Goal: Transaction & Acquisition: Purchase product/service

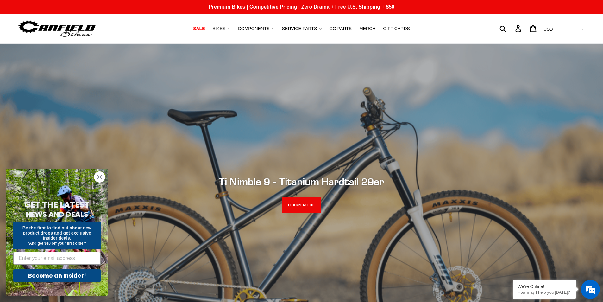
click at [225, 28] on span "BIKES" at bounding box center [218, 28] width 13 height 5
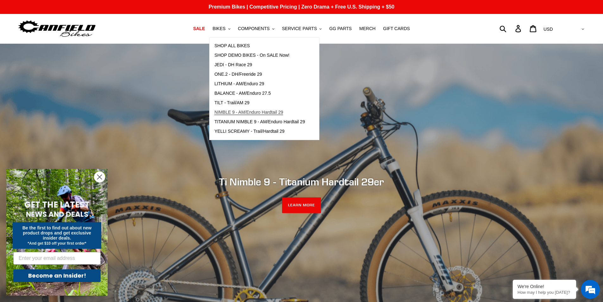
click at [246, 113] on span "NIMBLE 9 - AM/Enduro Hardtail 29" at bounding box center [248, 112] width 69 height 5
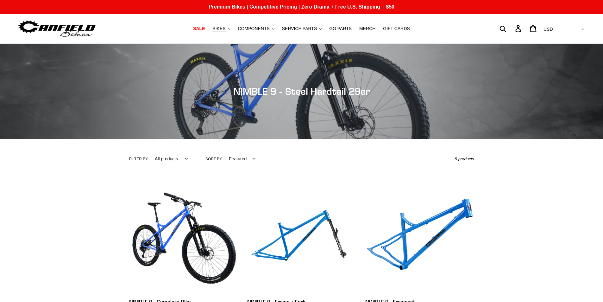
scroll to position [148, 0]
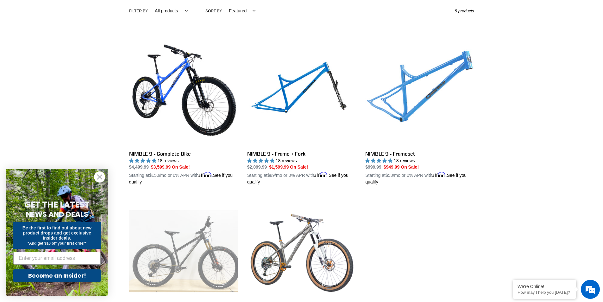
click at [414, 93] on link "NIMBLE 9 - Frameset" at bounding box center [419, 111] width 109 height 148
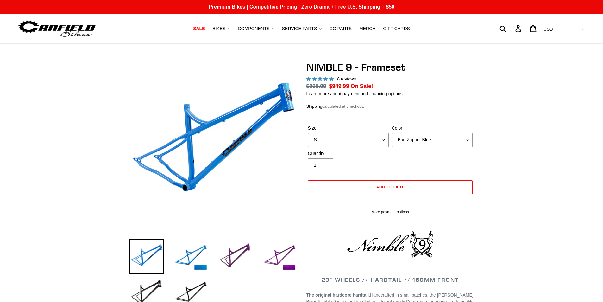
select select "highest-rating"
click at [375, 139] on select "S M L XL" at bounding box center [348, 140] width 81 height 14
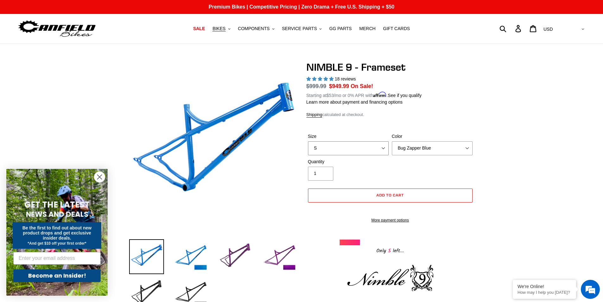
select select "M"
click at [308, 141] on select "S M L XL" at bounding box center [348, 148] width 81 height 14
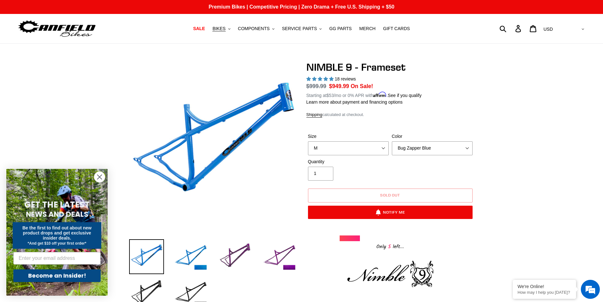
click at [450, 144] on select "Bug Zapper Blue Purple Haze -Sold Out Galaxy Black" at bounding box center [432, 148] width 81 height 14
click at [392, 141] on select "Bug Zapper Blue Purple Haze -Sold Out Galaxy Black" at bounding box center [432, 148] width 81 height 14
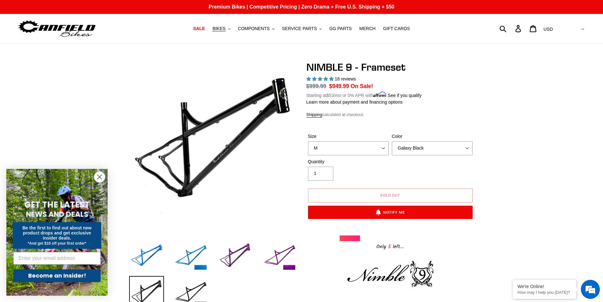
click at [98, 176] on circle "Close dialog" at bounding box center [99, 177] width 10 height 10
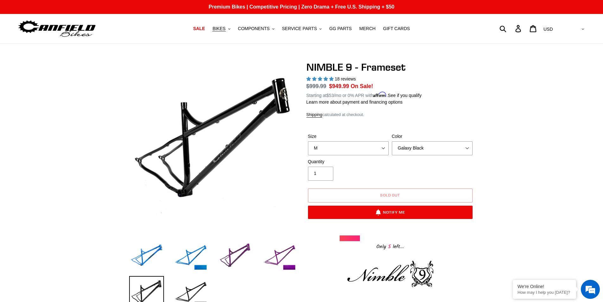
click at [404, 150] on select "Bug Zapper Blue Purple Haze -Sold Out Galaxy Black" at bounding box center [432, 148] width 81 height 14
click at [392, 141] on select "Bug Zapper Blue Purple Haze -Sold Out Galaxy Black" at bounding box center [432, 148] width 81 height 14
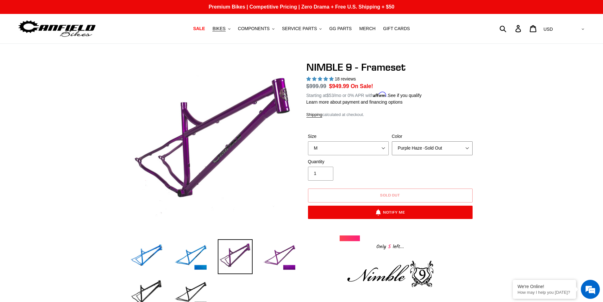
click at [404, 150] on select "Bug Zapper Blue Purple Haze -Sold Out Galaxy Black" at bounding box center [432, 148] width 81 height 14
select select "Bug Zapper Blue"
click at [392, 141] on select "Bug Zapper Blue Purple Haze -Sold Out Galaxy Black" at bounding box center [432, 148] width 81 height 14
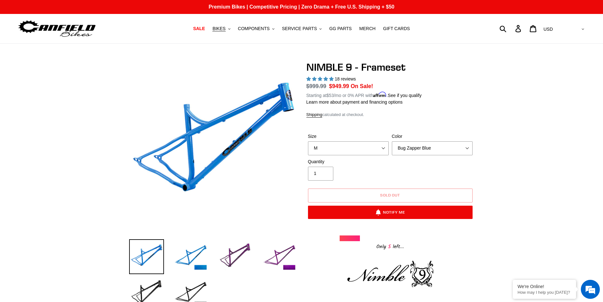
click at [405, 169] on div "Quantity 1" at bounding box center [390, 170] width 168 height 25
click at [356, 146] on select "S M L XL" at bounding box center [348, 148] width 81 height 14
select select "S"
click at [308, 141] on select "S M L XL" at bounding box center [348, 148] width 81 height 14
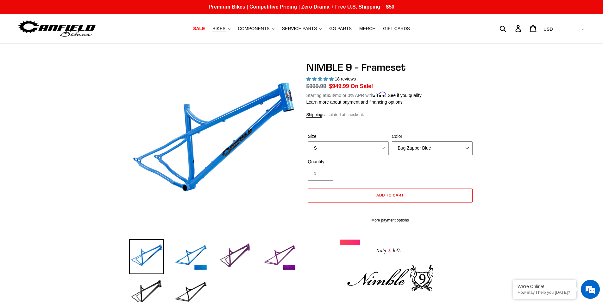
click at [409, 143] on select "Bug Zapper Blue Purple Haze -Sold Out Galaxy Black" at bounding box center [432, 148] width 81 height 14
click at [392, 141] on select "Bug Zapper Blue Purple Haze -Sold Out Galaxy Black" at bounding box center [432, 148] width 81 height 14
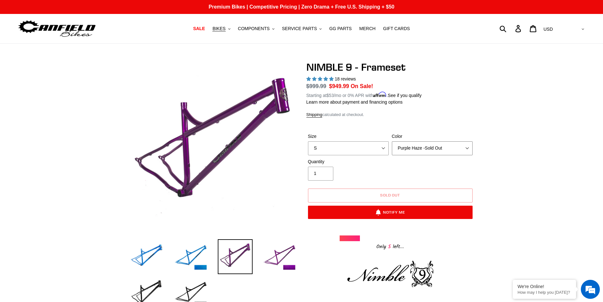
click at [413, 149] on select "Bug Zapper Blue Purple Haze -Sold Out Galaxy Black" at bounding box center [432, 148] width 81 height 14
select select "Galaxy Black"
click at [392, 141] on select "Bug Zapper Blue Purple Haze -Sold Out Galaxy Black" at bounding box center [432, 148] width 81 height 14
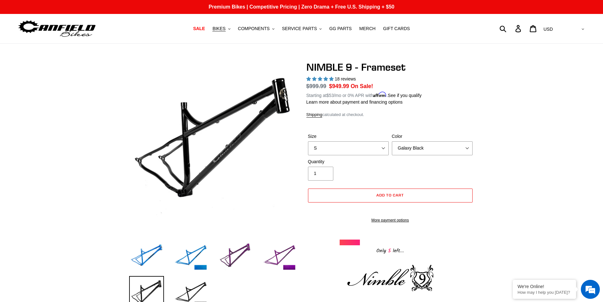
click at [345, 148] on select "S M L XL" at bounding box center [348, 148] width 81 height 14
select select "L"
click at [308, 141] on select "S M L XL" at bounding box center [348, 148] width 81 height 14
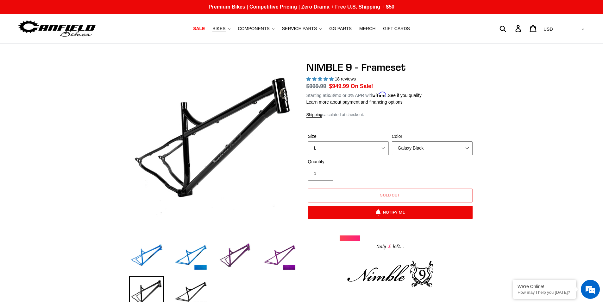
drag, startPoint x: 414, startPoint y: 144, endPoint x: 413, endPoint y: 151, distance: 6.8
click at [414, 144] on select "Bug Zapper Blue Purple Haze -Sold Out Galaxy Black" at bounding box center [432, 148] width 81 height 14
click at [392, 141] on select "Bug Zapper Blue Purple Haze -Sold Out Galaxy Black" at bounding box center [432, 148] width 81 height 14
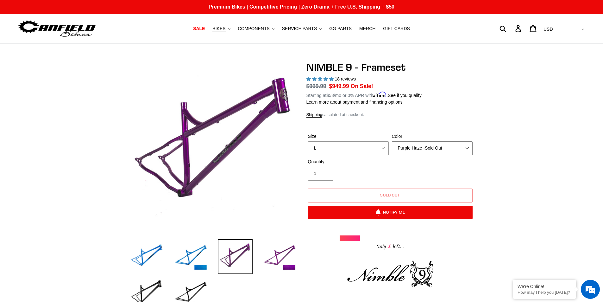
click at [413, 147] on select "Bug Zapper Blue Purple Haze -Sold Out Galaxy Black" at bounding box center [432, 148] width 81 height 14
select select "Bug Zapper Blue"
click at [392, 141] on select "Bug Zapper Blue Purple Haze -Sold Out Galaxy Black" at bounding box center [432, 148] width 81 height 14
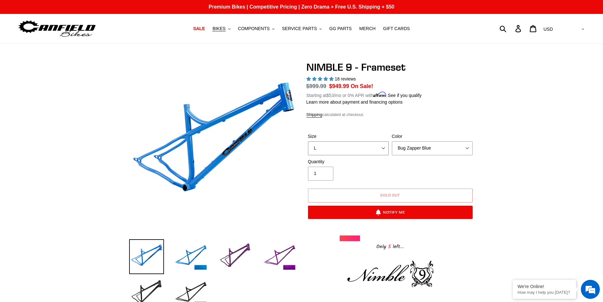
click at [347, 145] on select "S M L XL" at bounding box center [348, 148] width 81 height 14
select select "XL"
click at [308, 141] on select "S M L XL" at bounding box center [348, 148] width 81 height 14
click at [413, 149] on select "Bug Zapper Blue Purple Haze -Sold Out Galaxy Black" at bounding box center [432, 148] width 81 height 14
click at [392, 141] on select "Bug Zapper Blue Purple Haze -Sold Out Galaxy Black" at bounding box center [432, 148] width 81 height 14
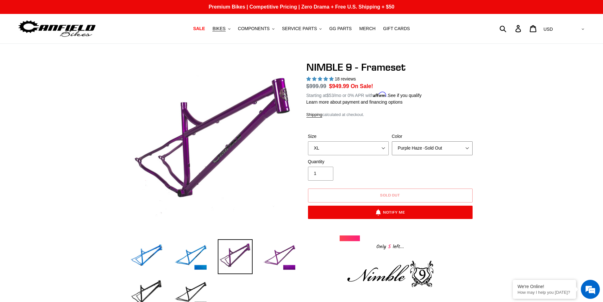
click at [409, 148] on select "Bug Zapper Blue Purple Haze -Sold Out Galaxy Black" at bounding box center [432, 148] width 81 height 14
select select "Galaxy Black"
click at [392, 141] on select "Bug Zapper Blue Purple Haze -Sold Out Galaxy Black" at bounding box center [432, 148] width 81 height 14
